Goal: Task Accomplishment & Management: Complete application form

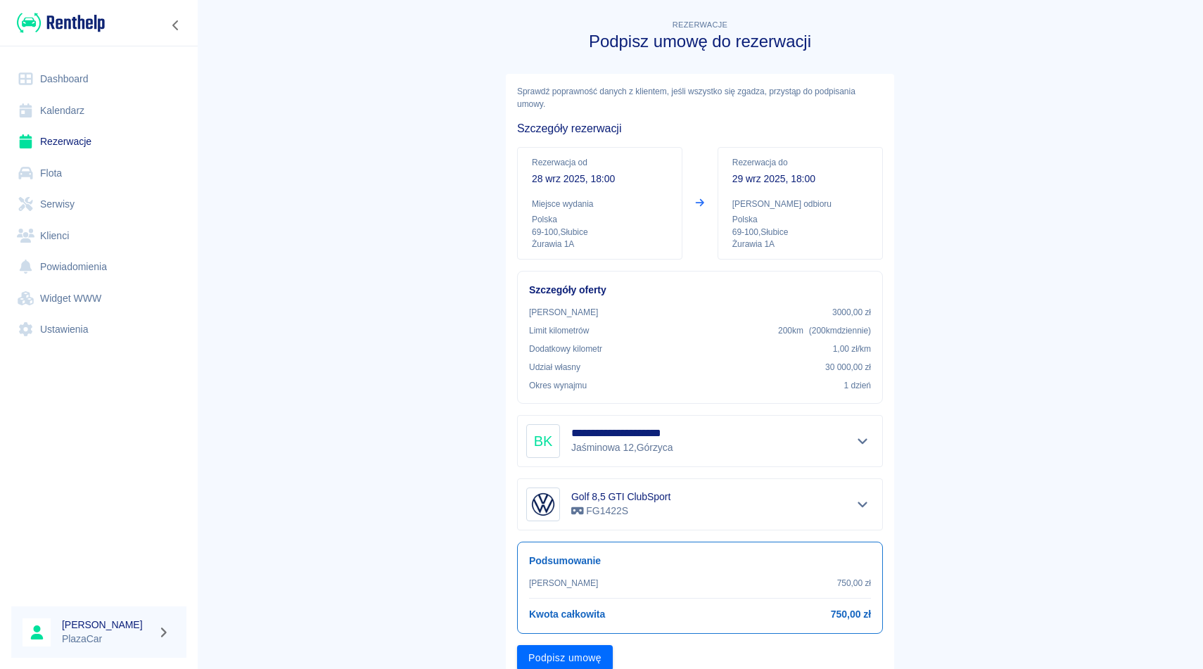
scroll to position [53, 0]
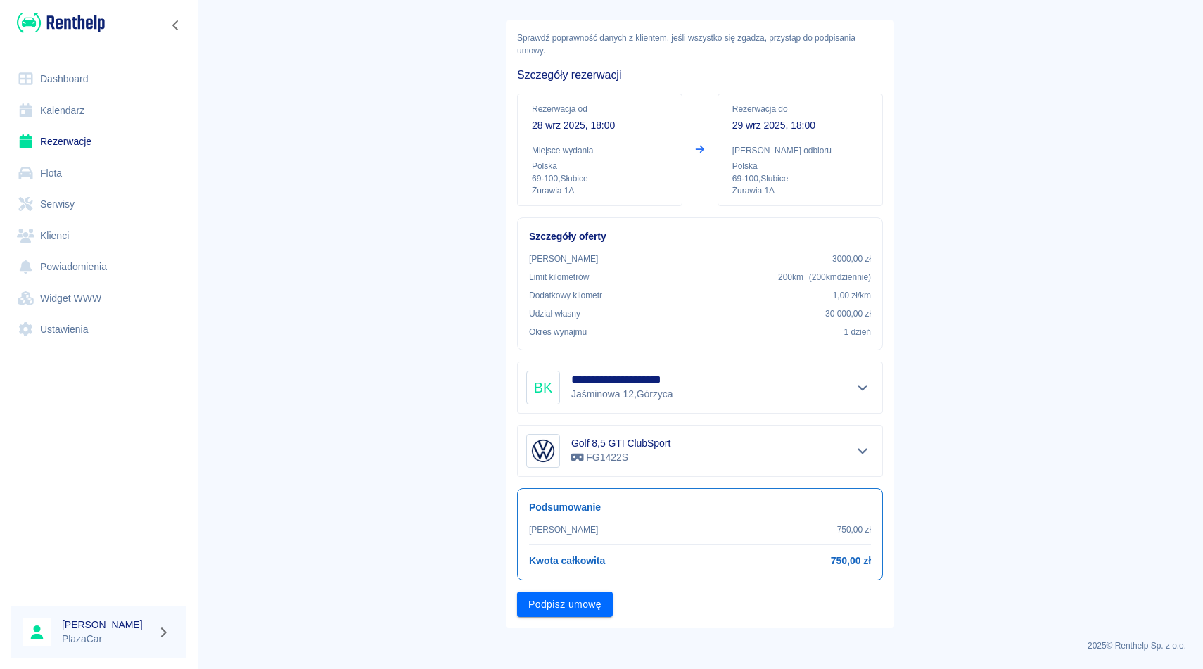
click at [76, 141] on link "Rezerwacje" at bounding box center [98, 142] width 175 height 32
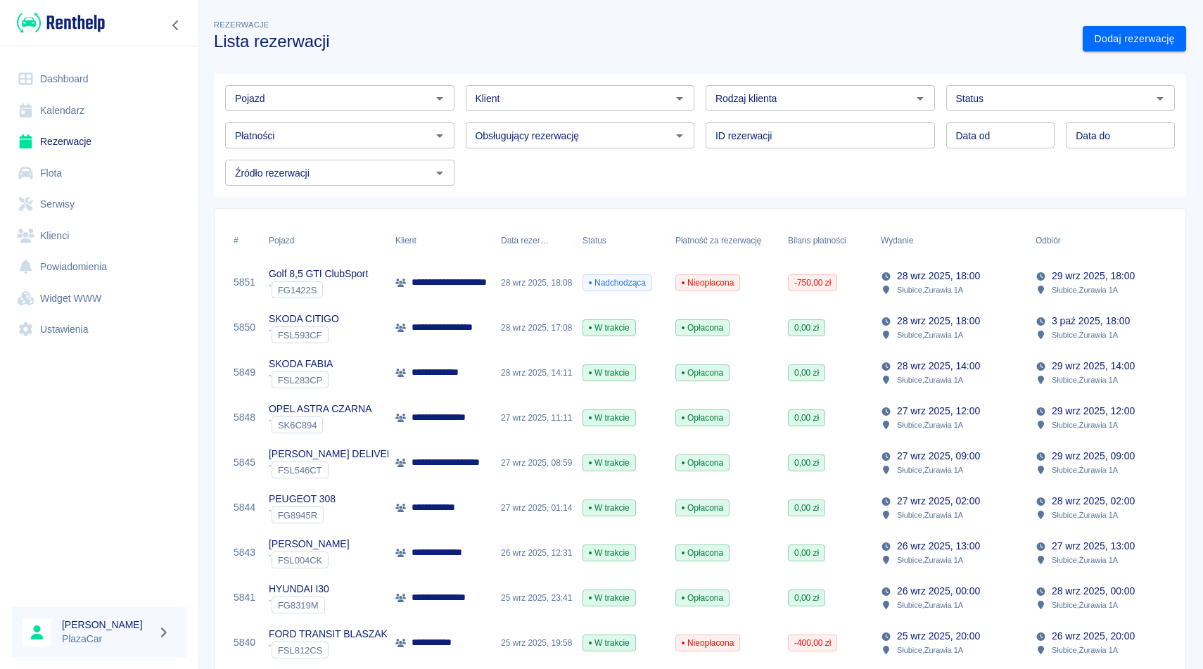
click at [84, 144] on link "Rezerwacje" at bounding box center [98, 142] width 175 height 32
click at [83, 142] on link "Rezerwacje" at bounding box center [98, 142] width 175 height 32
click at [1125, 32] on link "Dodaj rezerwację" at bounding box center [1133, 39] width 103 height 26
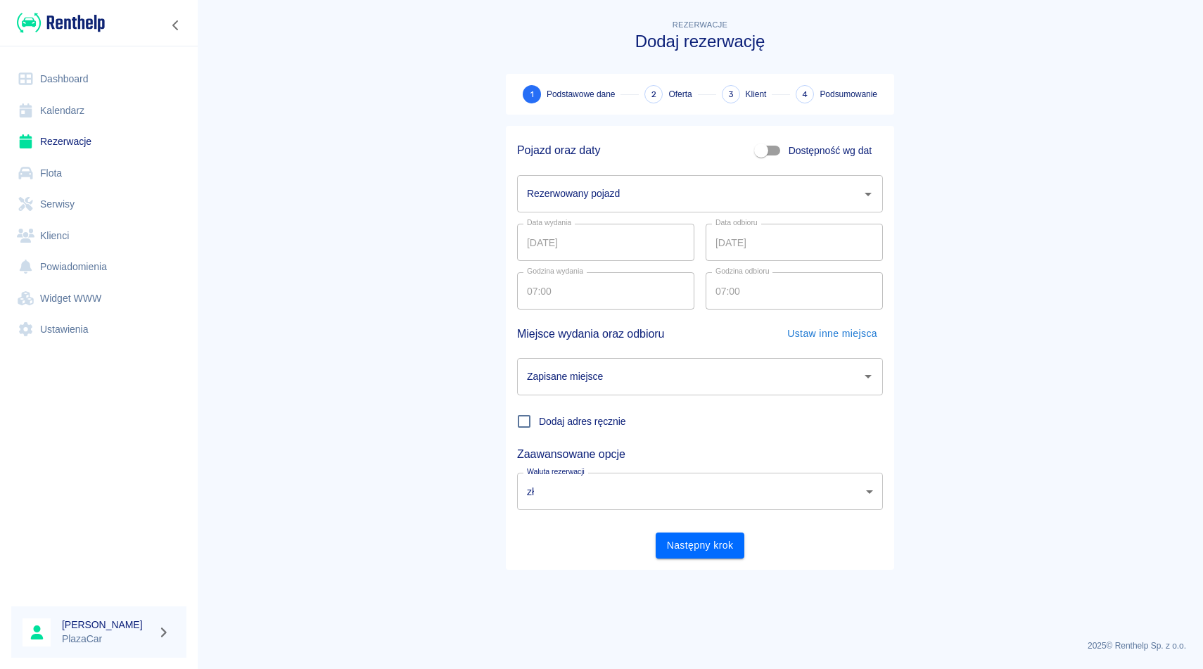
click at [725, 201] on input "Rezerwowany pojazd" at bounding box center [689, 193] width 332 height 25
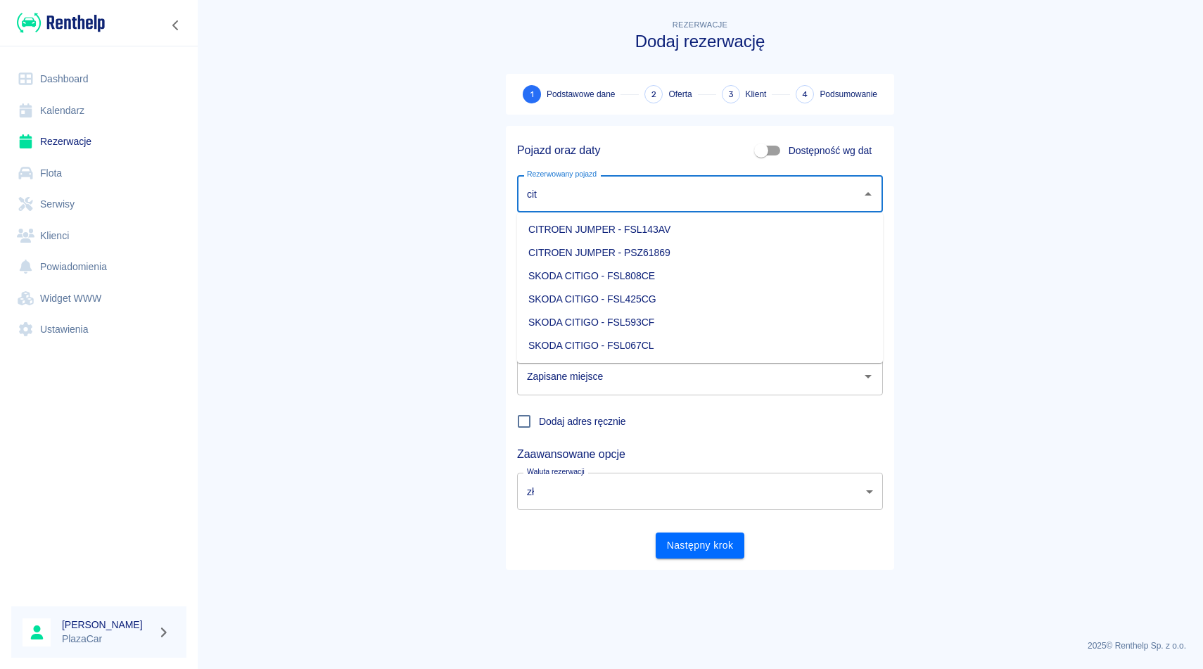
click at [689, 278] on li "SKODA CITIGO - FSL808CE" at bounding box center [700, 275] width 366 height 23
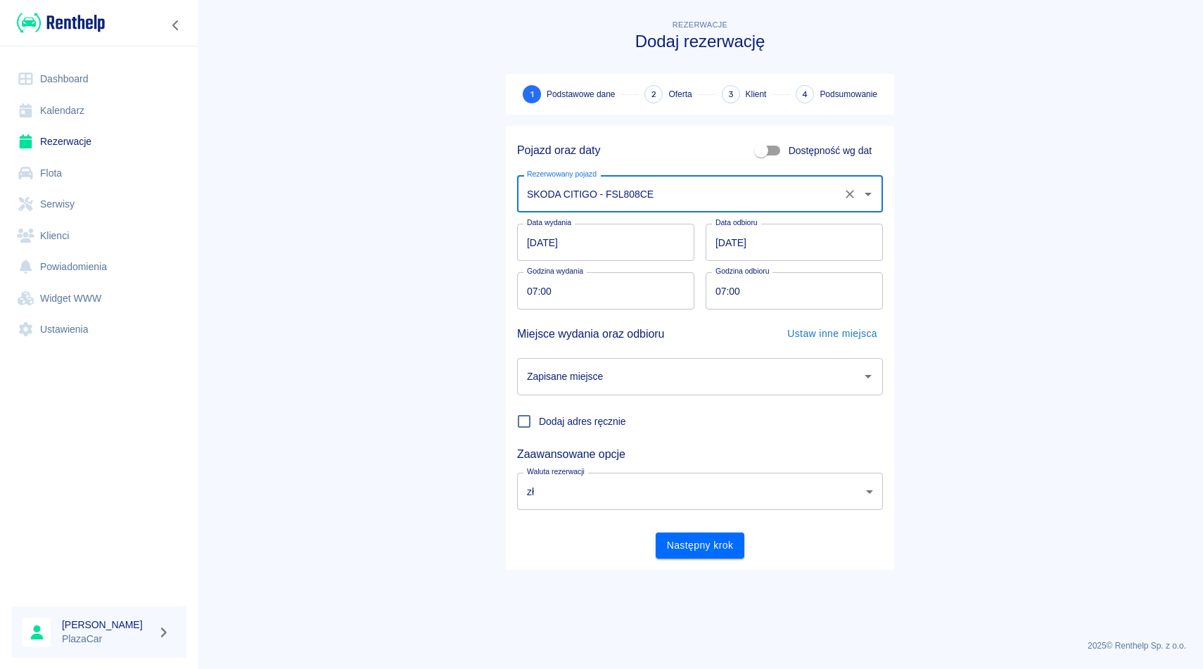
type input "SKODA CITIGO - FSL808CE"
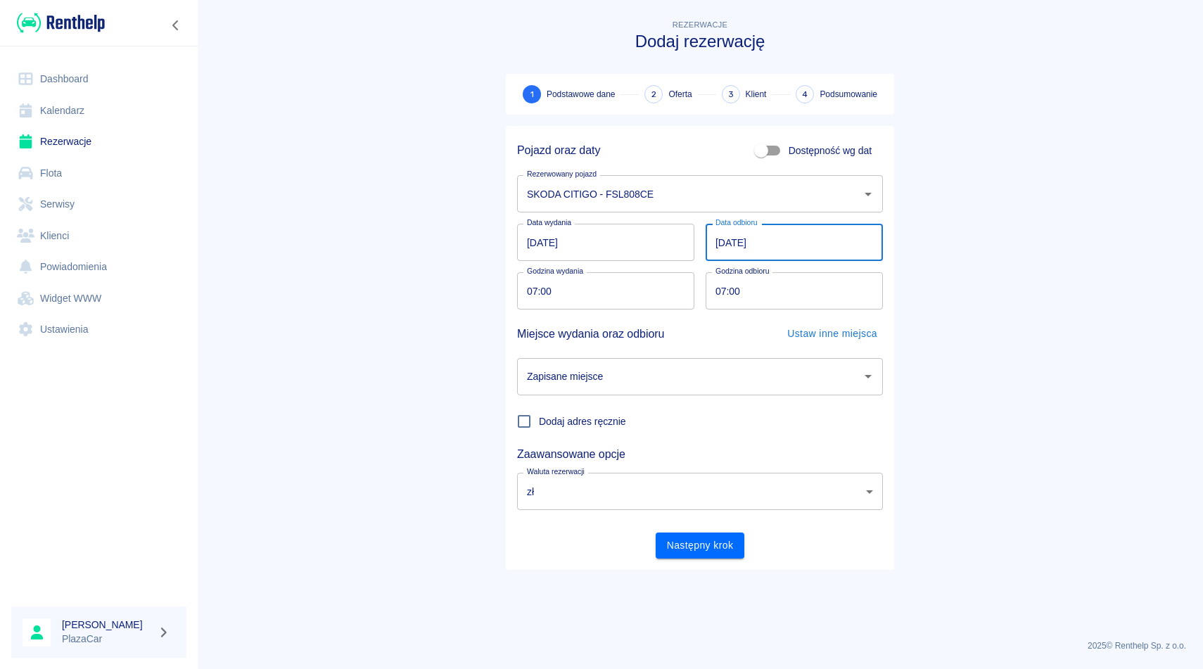
click at [736, 250] on input "[DATE]" at bounding box center [793, 242] width 177 height 37
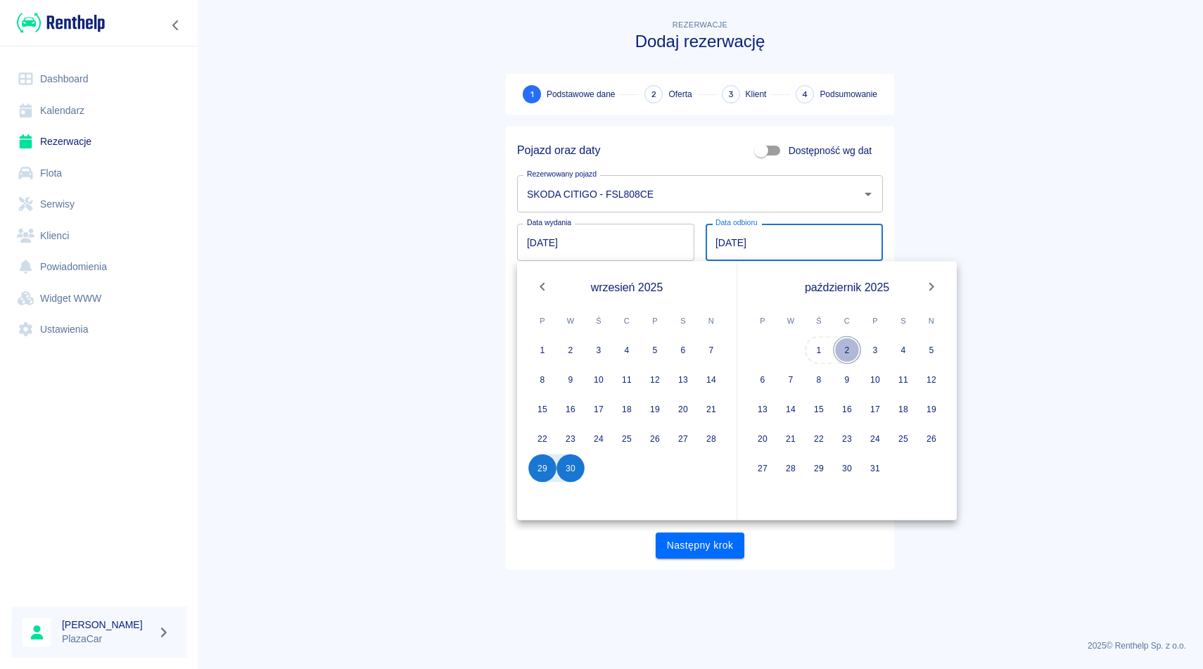
click at [852, 352] on button "2" at bounding box center [847, 350] width 28 height 28
type input "[DATE]"
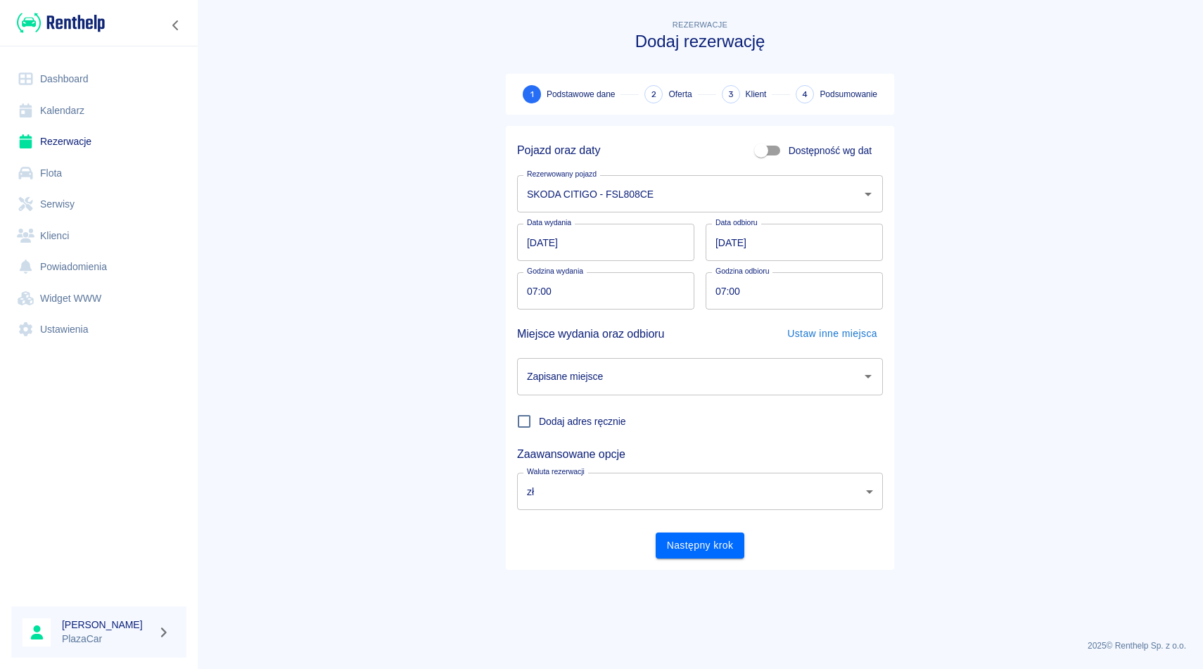
click at [784, 373] on input "Zapisane miejsce" at bounding box center [689, 376] width 332 height 25
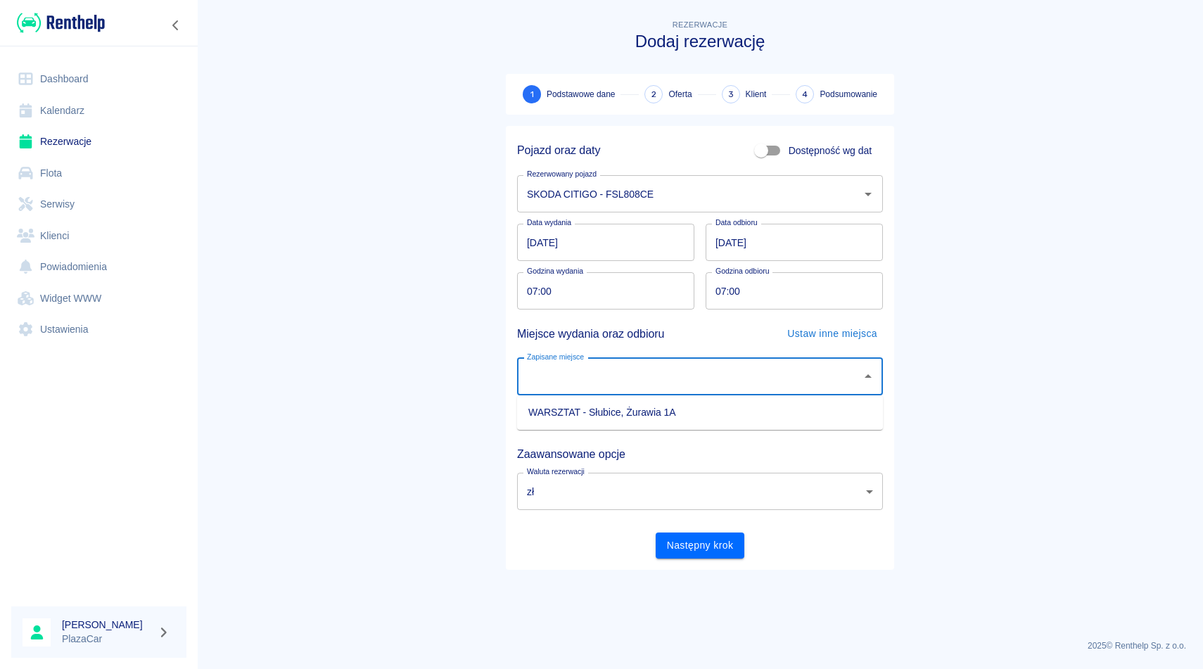
click at [759, 411] on li "WARSZTAT - Słubice, Żurawia 1A" at bounding box center [700, 412] width 366 height 23
type input "WARSZTAT - Słubice, Żurawia 1A"
click at [708, 541] on button "Następny krok" at bounding box center [700, 545] width 89 height 26
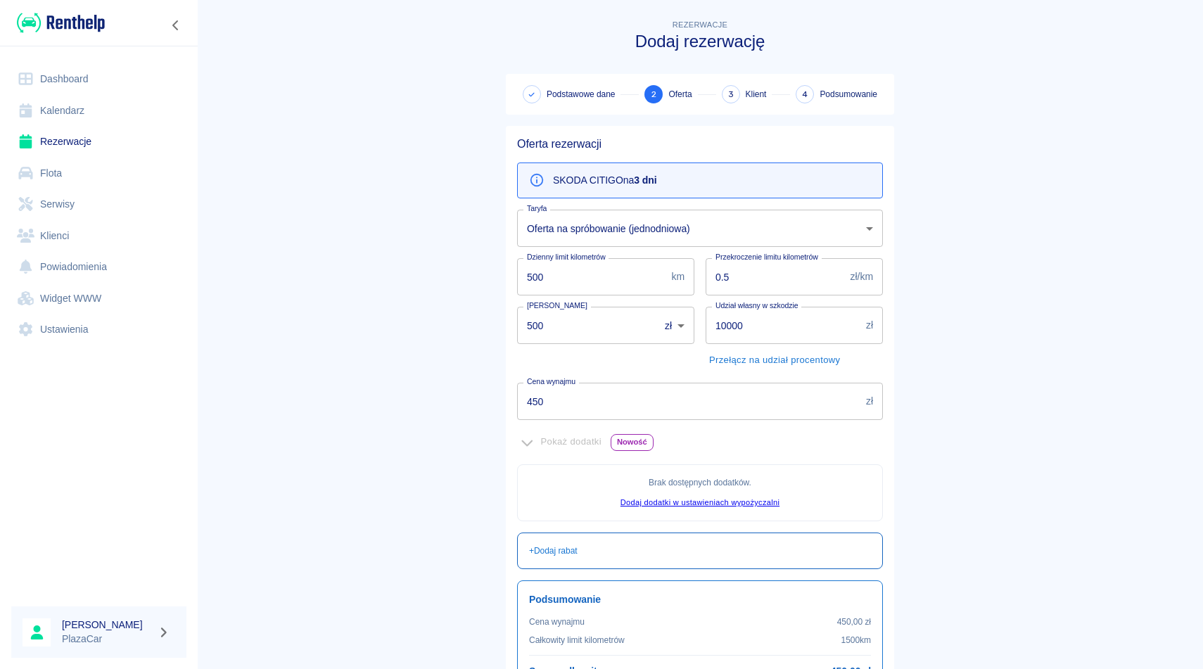
scroll to position [143, 0]
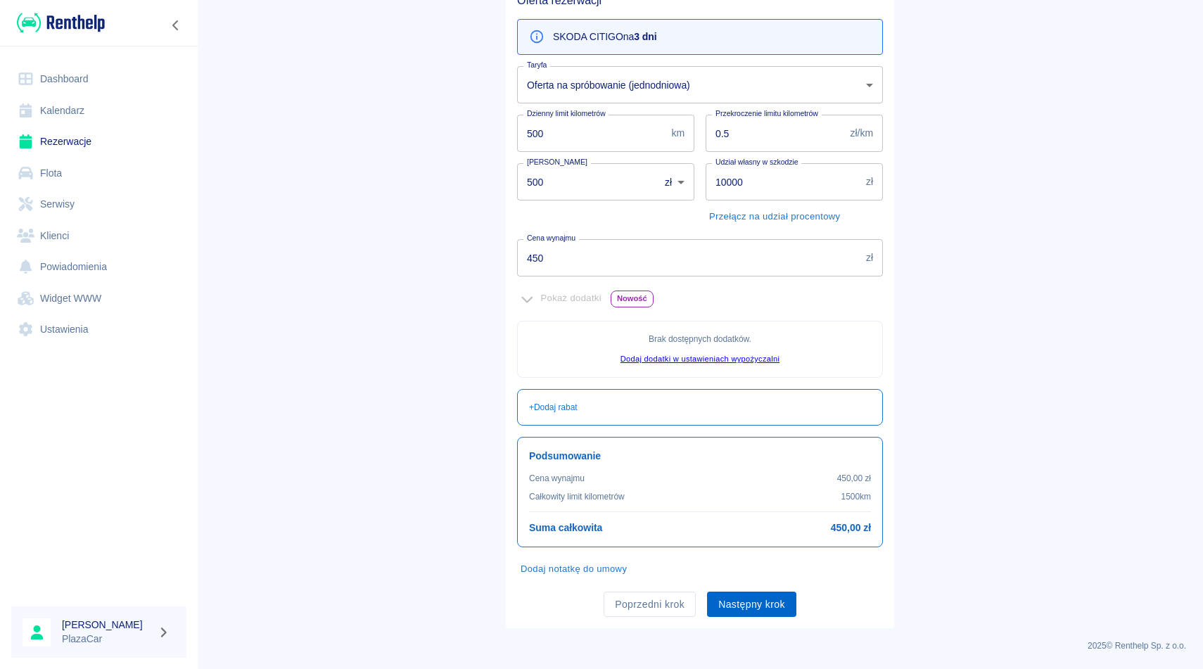
click at [739, 603] on button "Następny krok" at bounding box center [751, 605] width 89 height 26
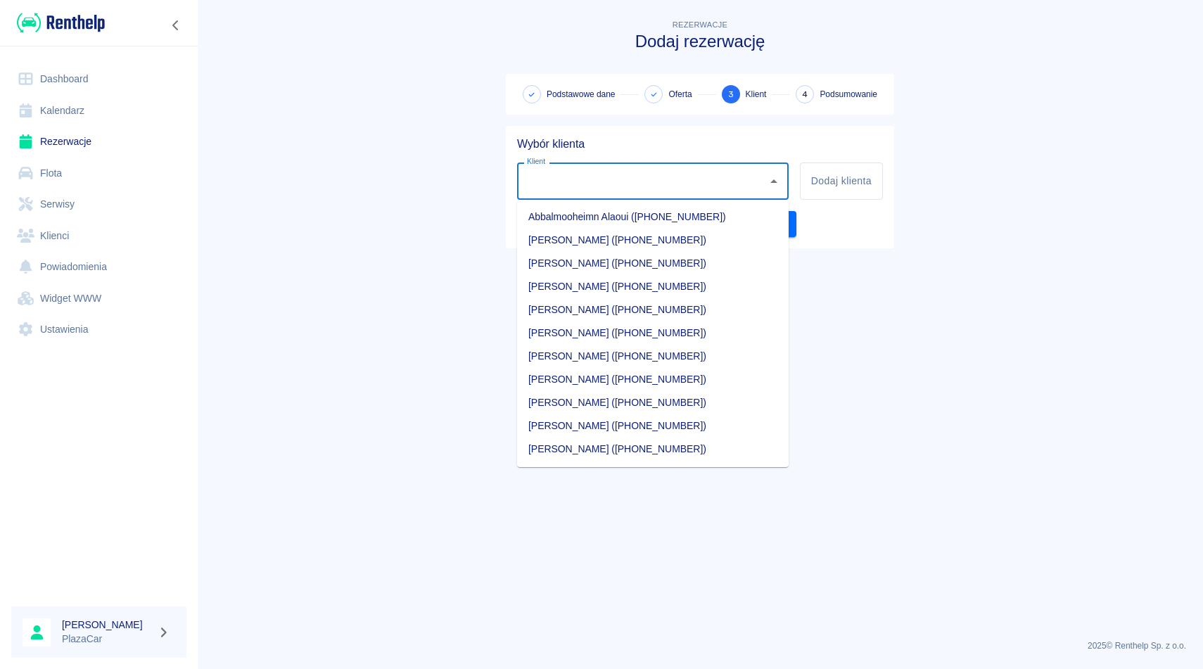
click at [543, 177] on div "Klient Klient" at bounding box center [652, 180] width 271 height 37
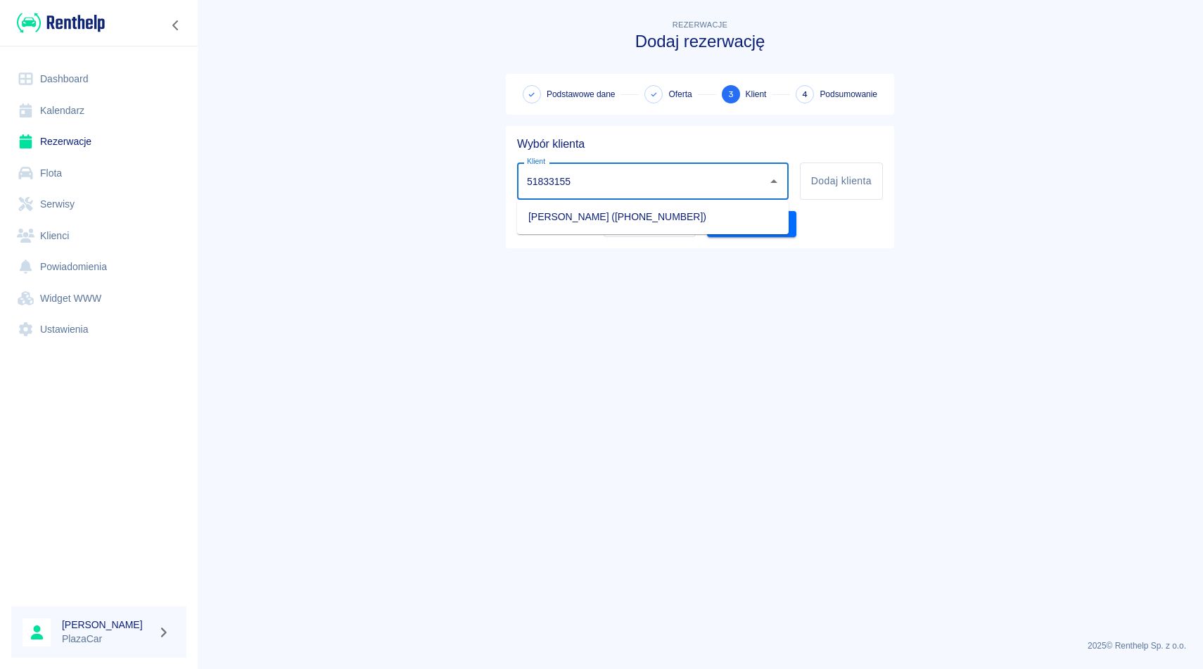
click at [589, 217] on li "[PERSON_NAME] ([PHONE_NUMBER])" at bounding box center [652, 216] width 271 height 23
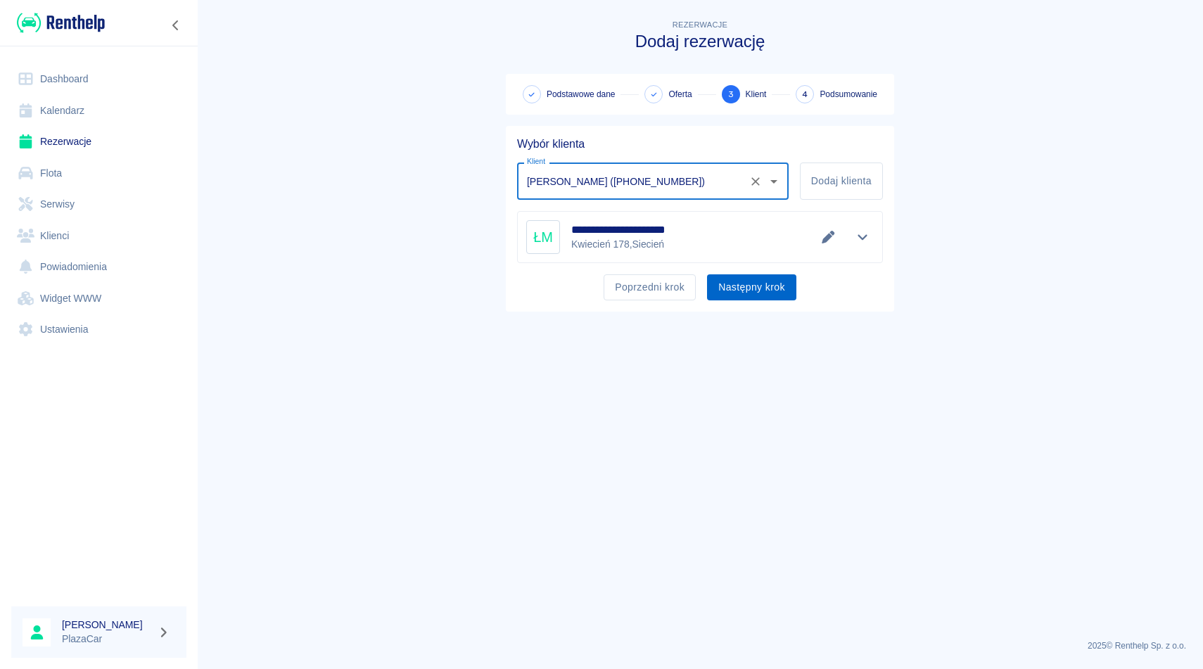
type input "[PERSON_NAME] ([PHONE_NUMBER])"
click at [750, 290] on button "Następny krok" at bounding box center [751, 287] width 89 height 26
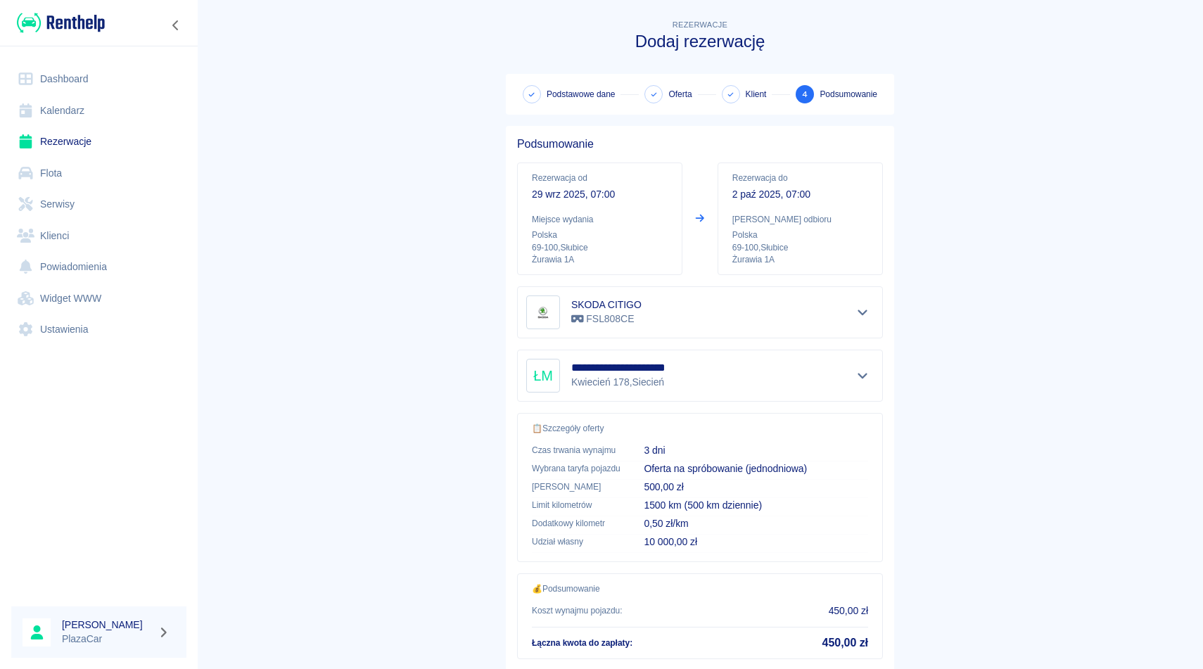
scroll to position [90, 0]
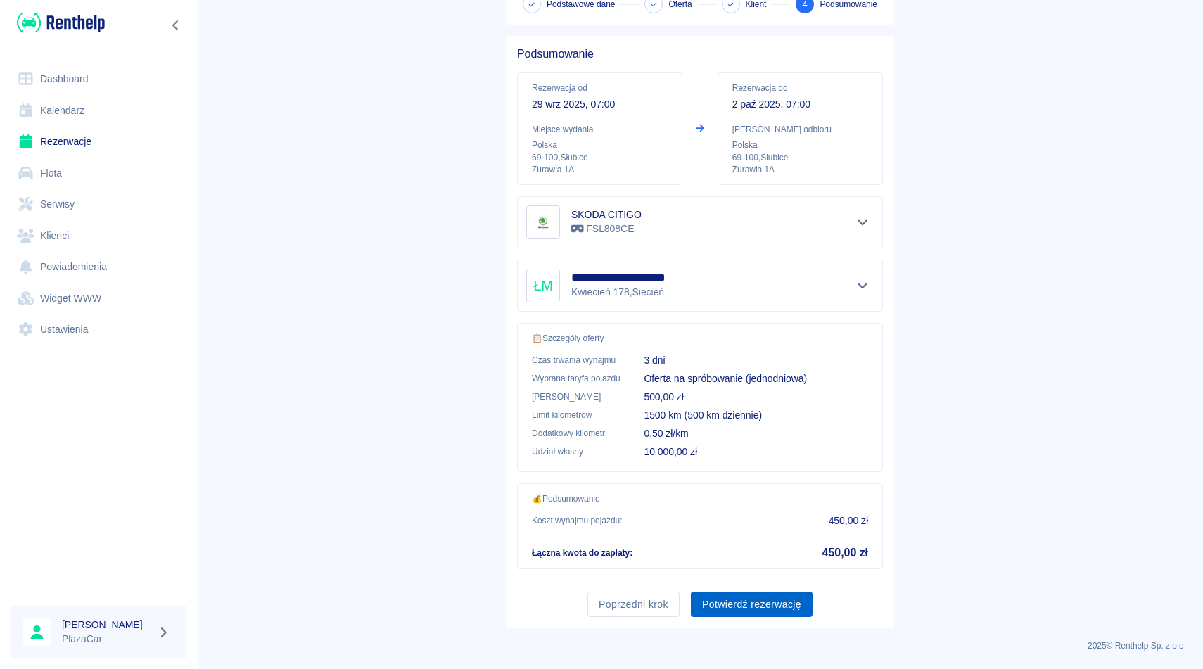
click at [762, 601] on button "Potwierdź rezerwację" at bounding box center [752, 605] width 122 height 26
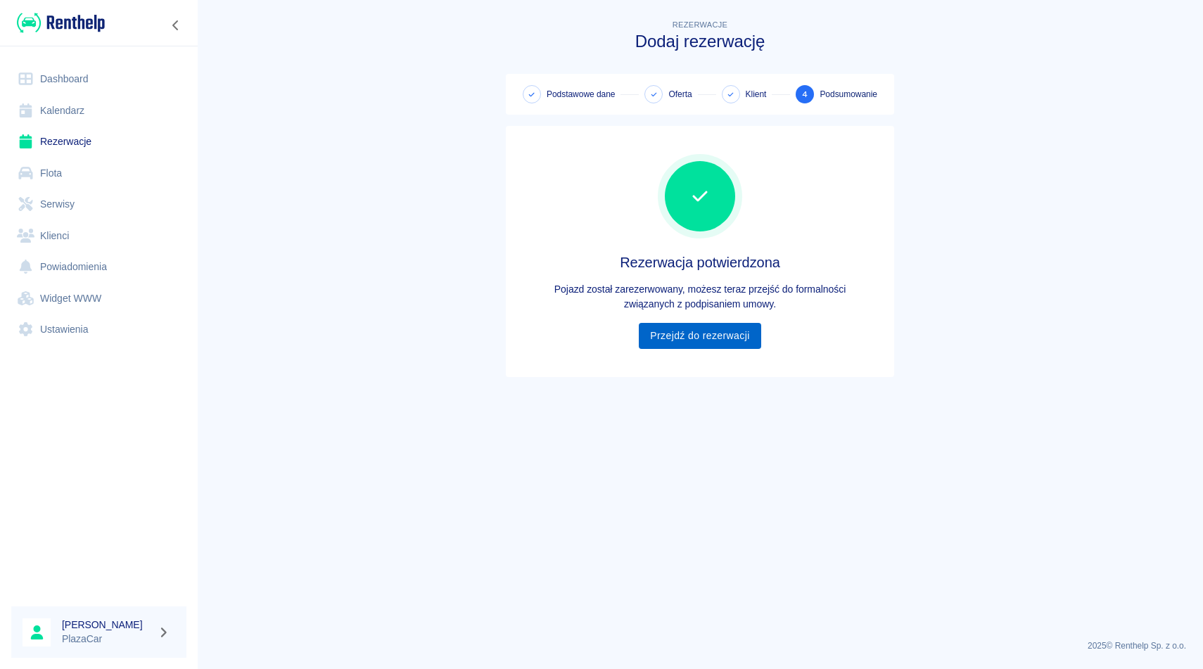
click at [714, 344] on link "Przejdź do rezerwacji" at bounding box center [700, 336] width 122 height 26
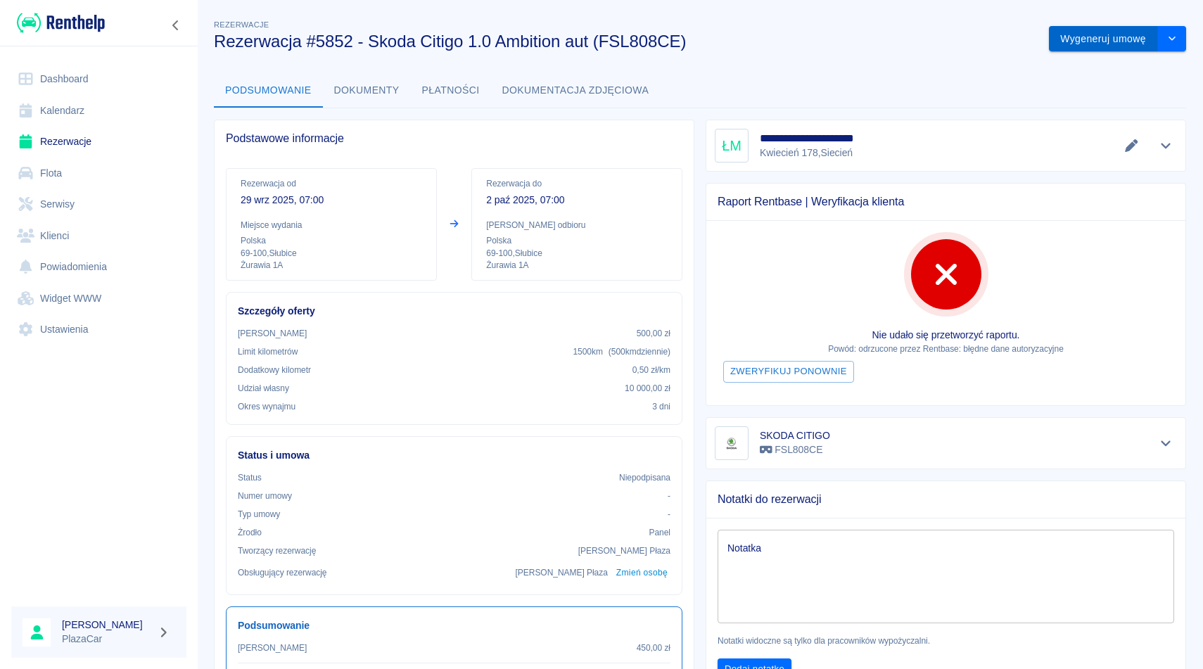
click at [1089, 44] on button "Wygeneruj umowę" at bounding box center [1103, 39] width 109 height 26
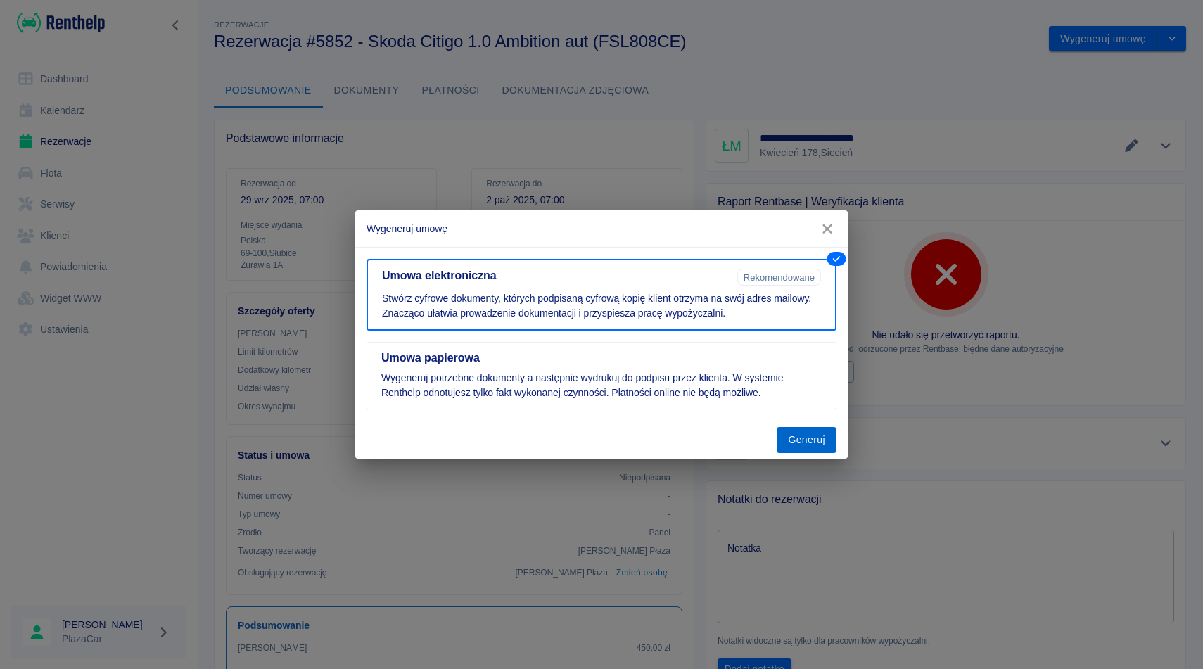
click at [802, 439] on button "Generuj" at bounding box center [806, 440] width 60 height 26
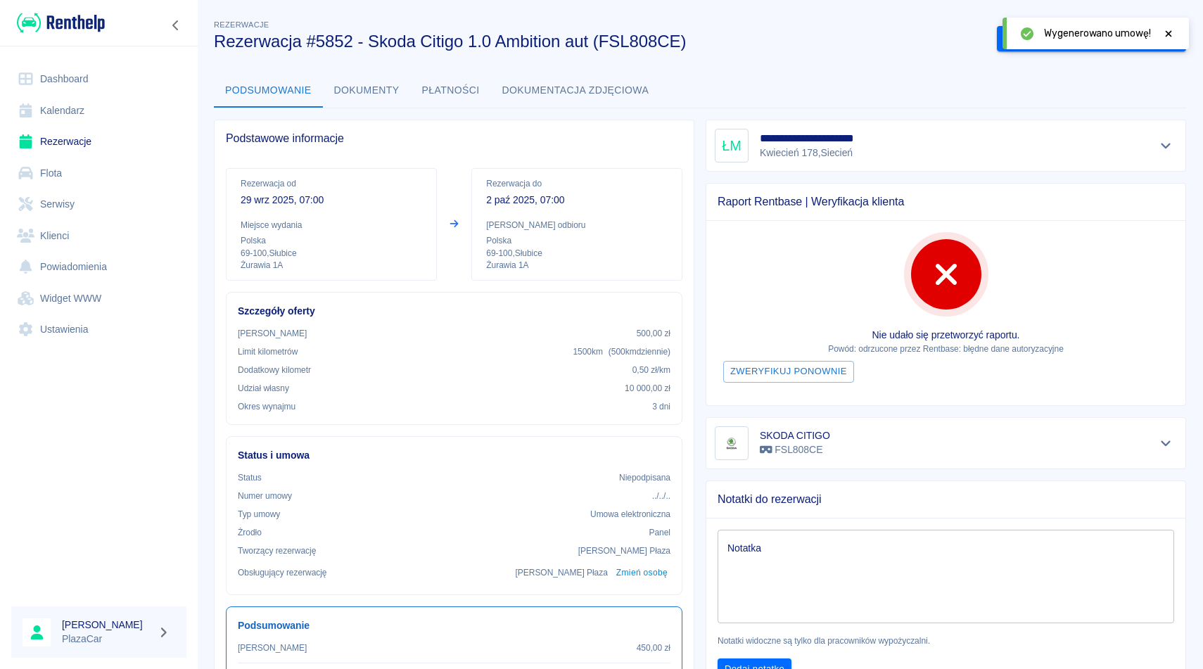
click at [1165, 32] on icon at bounding box center [1168, 34] width 13 height 10
click at [1082, 34] on button "Podpisz umowę elektroniczną" at bounding box center [1077, 39] width 161 height 26
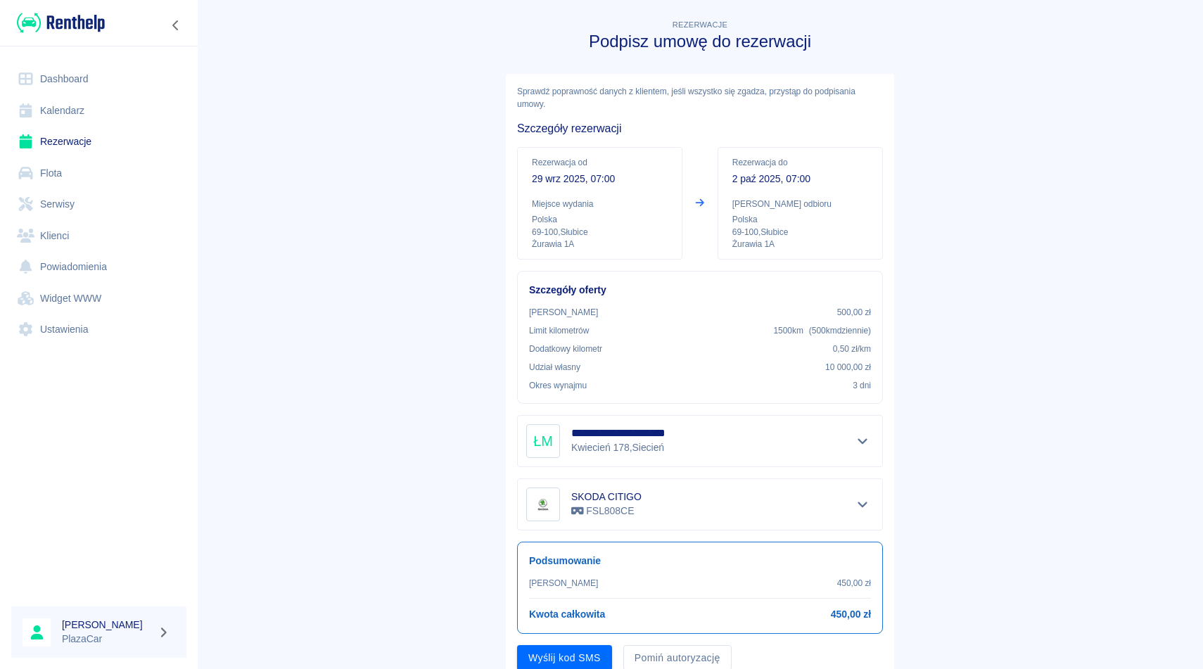
scroll to position [53, 0]
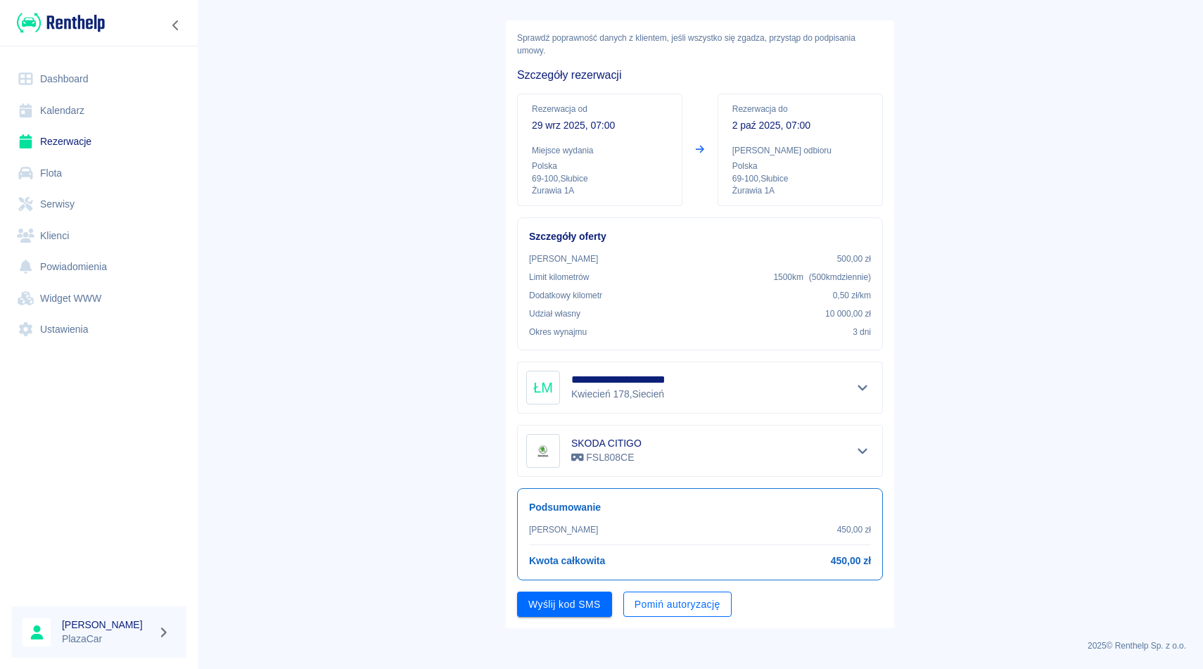
click at [658, 599] on button "Pomiń autoryzację" at bounding box center [677, 605] width 108 height 26
click at [577, 609] on button "Podpisz umowę" at bounding box center [565, 605] width 96 height 26
